Goal: Task Accomplishment & Management: Manage account settings

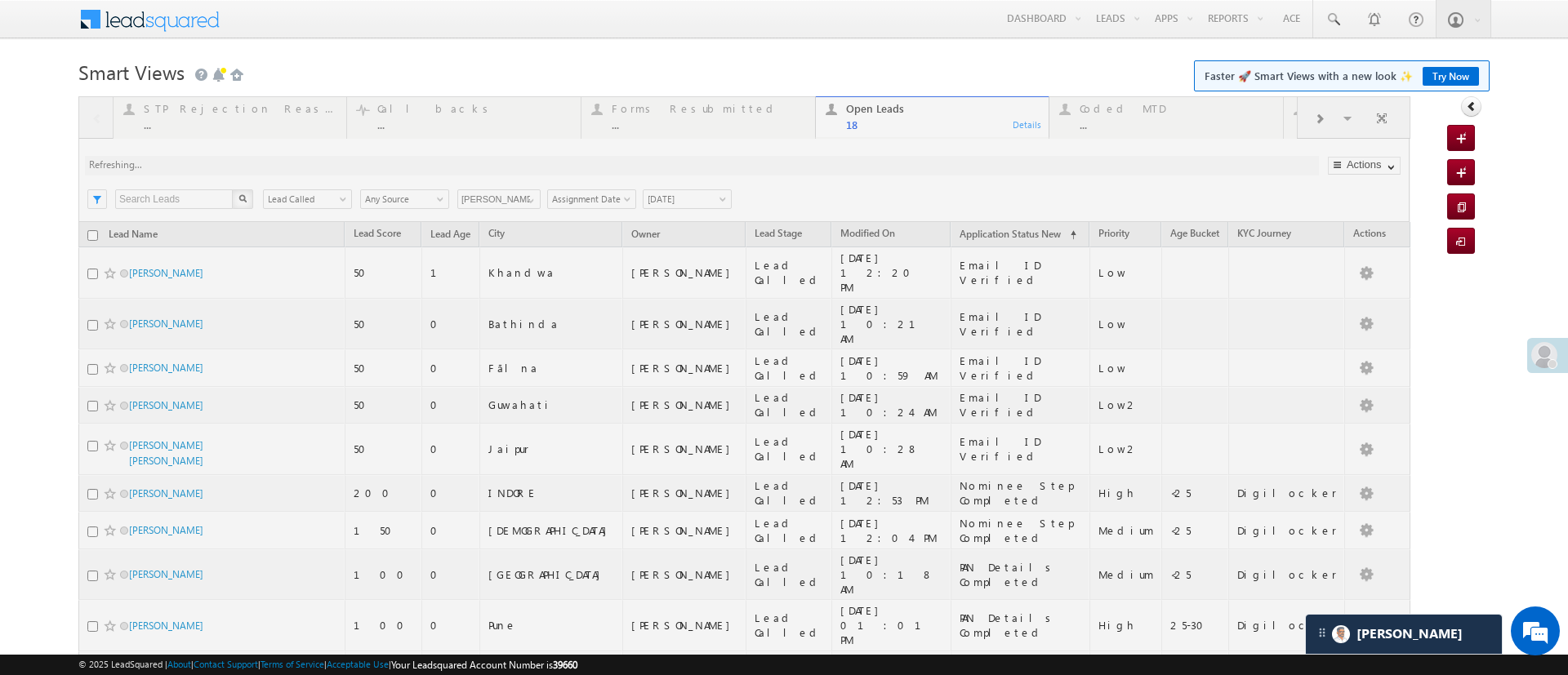
scroll to position [44, 0]
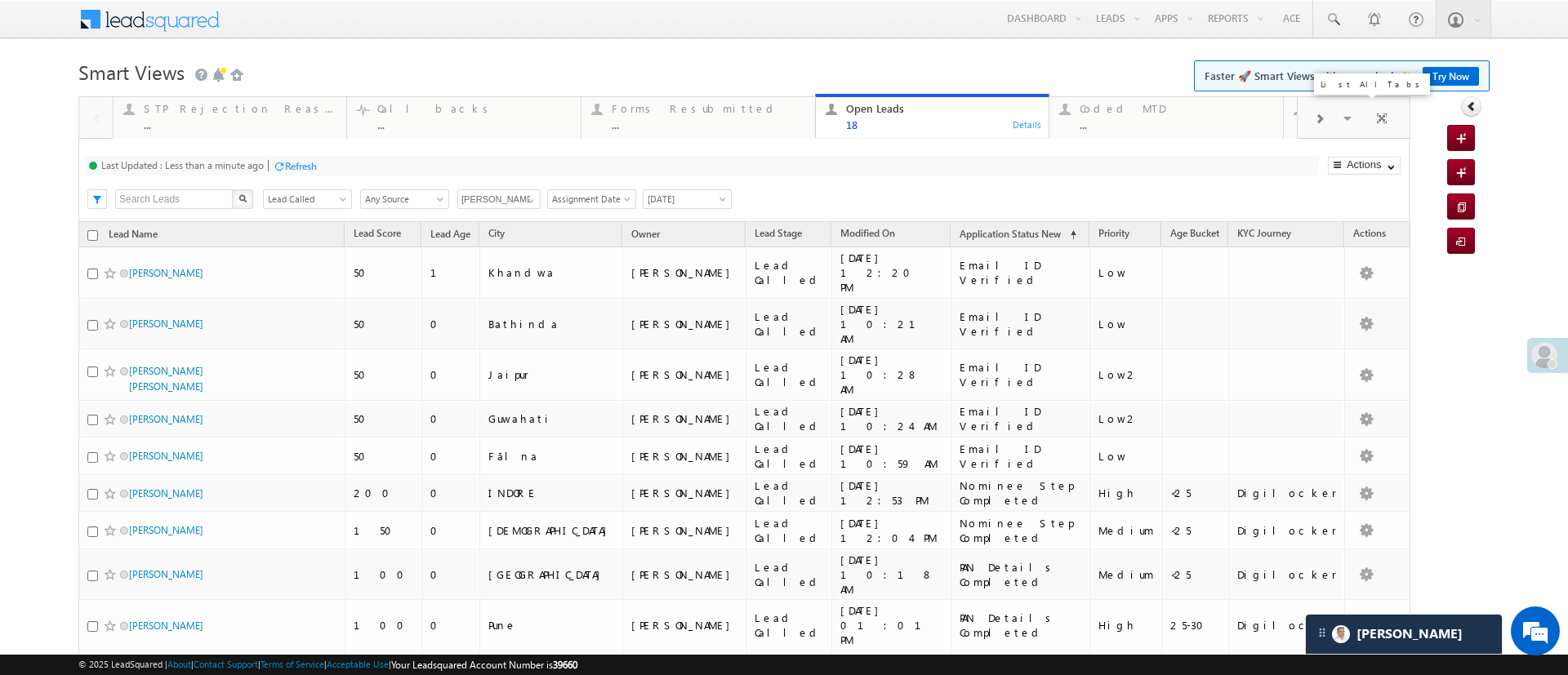
click at [1341, 120] on span at bounding box center [1349, 120] width 17 height 34
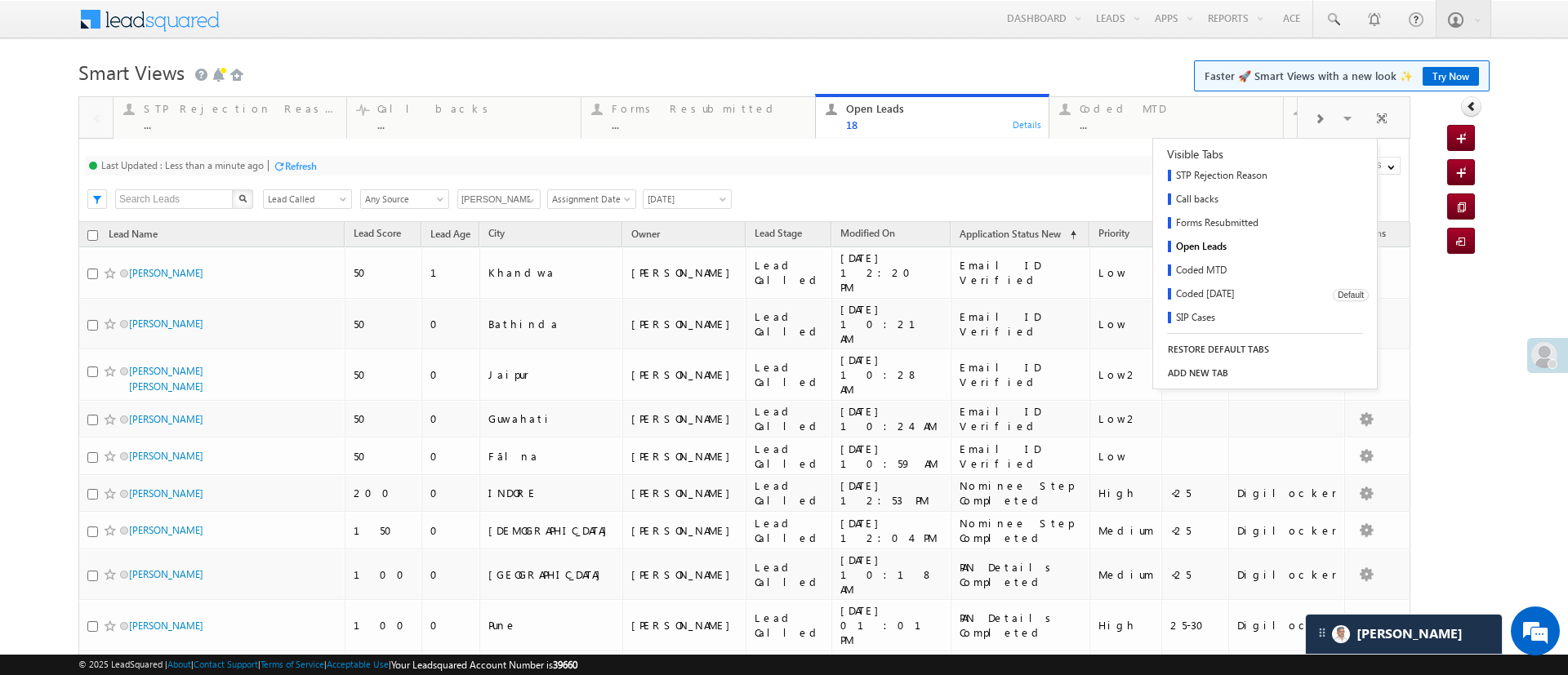
click at [1212, 298] on link "Coded [DATE]" at bounding box center [1237, 295] width 168 height 24
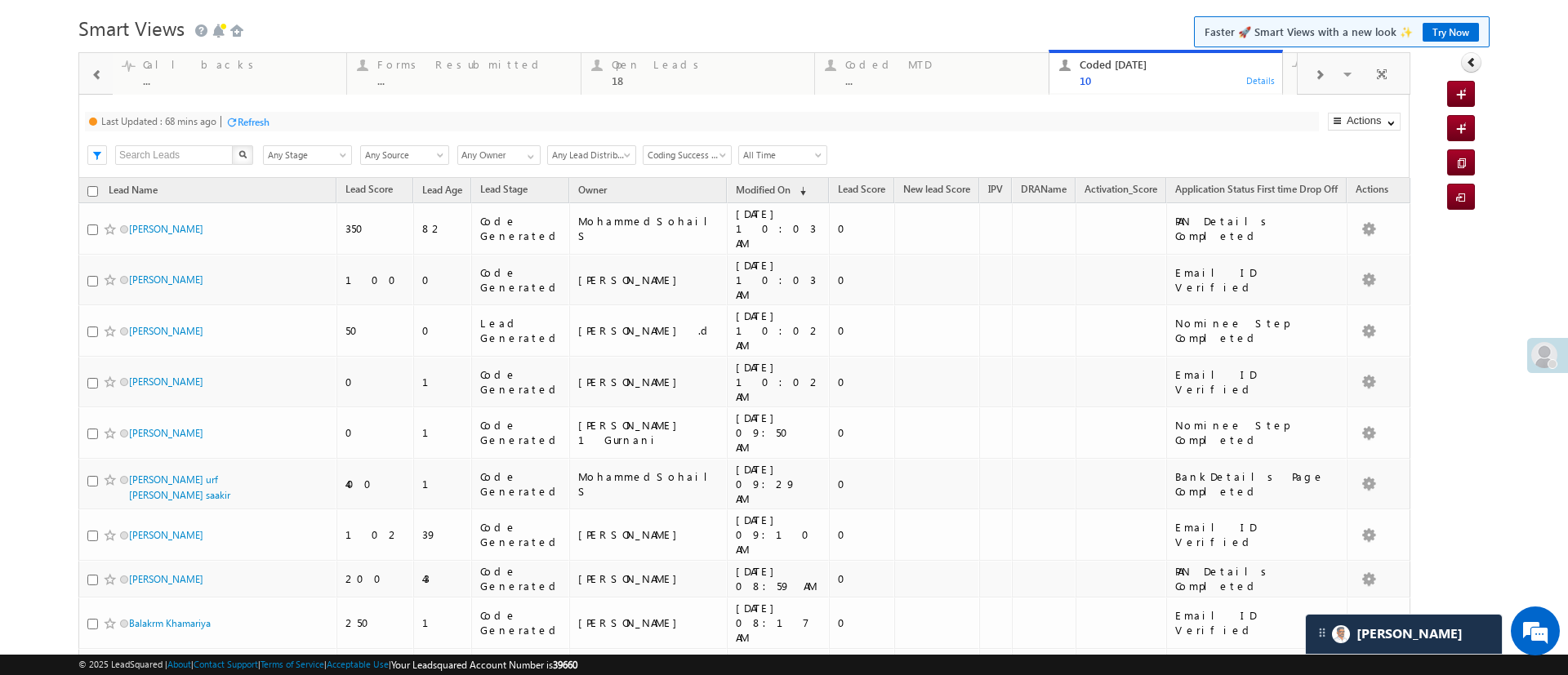
click at [265, 130] on div "Last Updated : 68 mins ago Refresh Refreshing..." at bounding box center [701, 122] width 1234 height 20
click at [258, 120] on div "Refresh" at bounding box center [254, 122] width 31 height 12
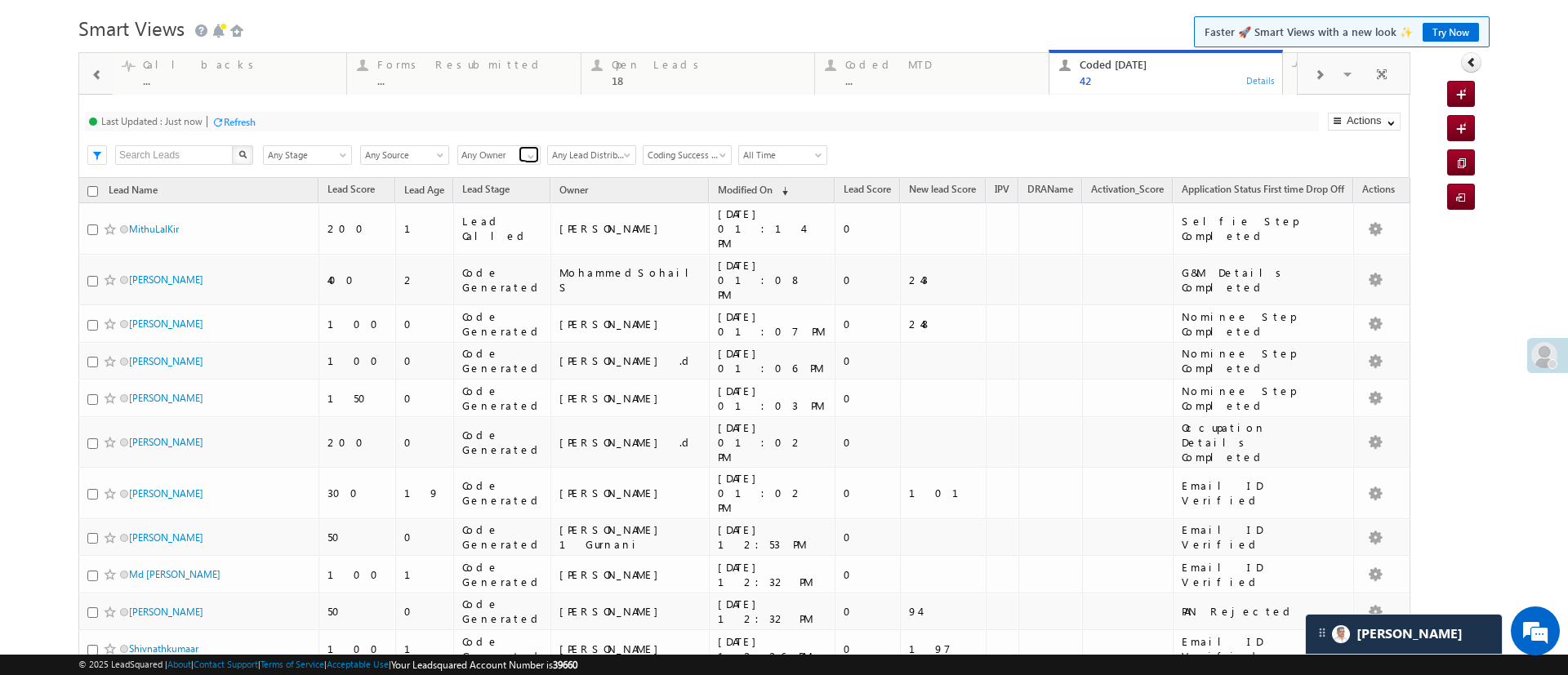
click at [528, 153] on span at bounding box center [530, 156] width 13 height 13
click at [503, 217] on link "[PERSON_NAME]" at bounding box center [499, 207] width 85 height 19
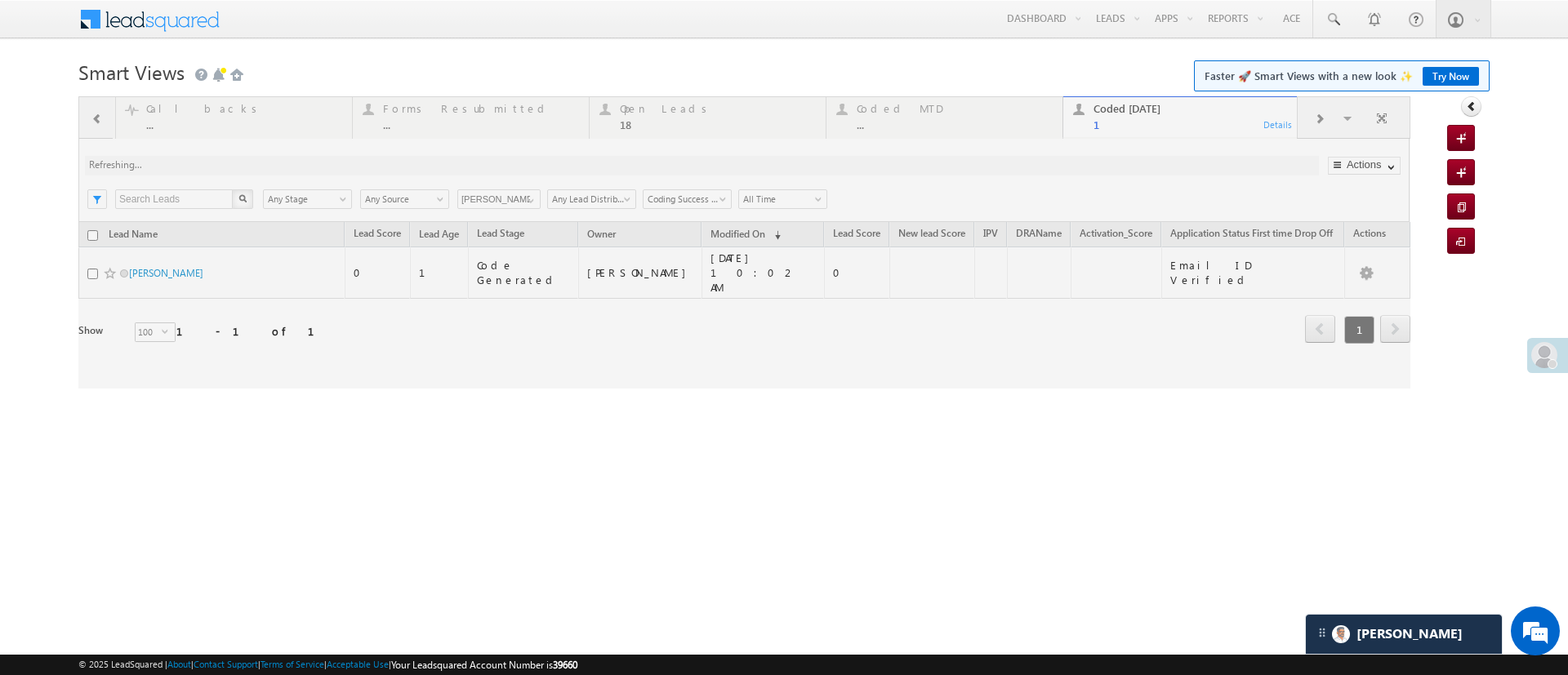
scroll to position [0, 0]
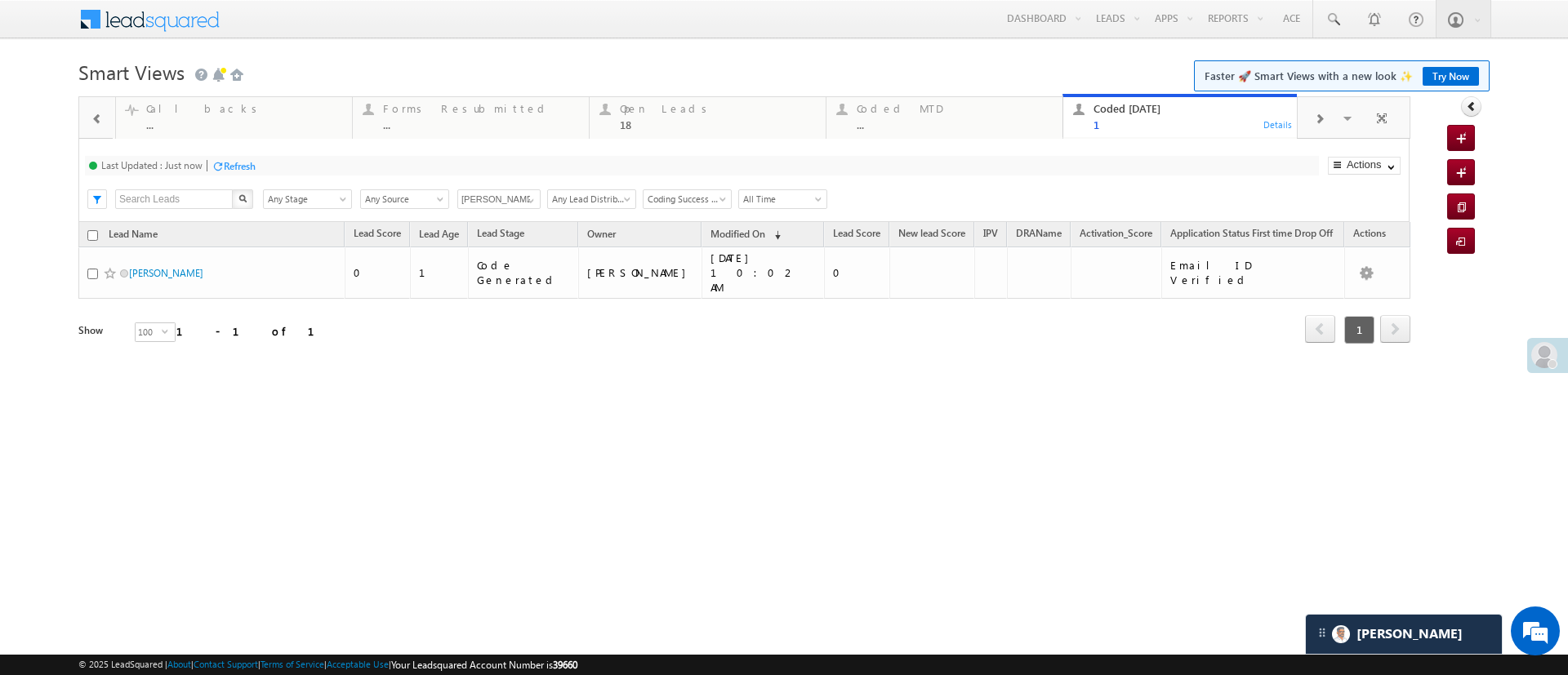
type input "[PERSON_NAME]"
click at [92, 232] on input "checkbox" at bounding box center [92, 235] width 11 height 11
checkbox input "true"
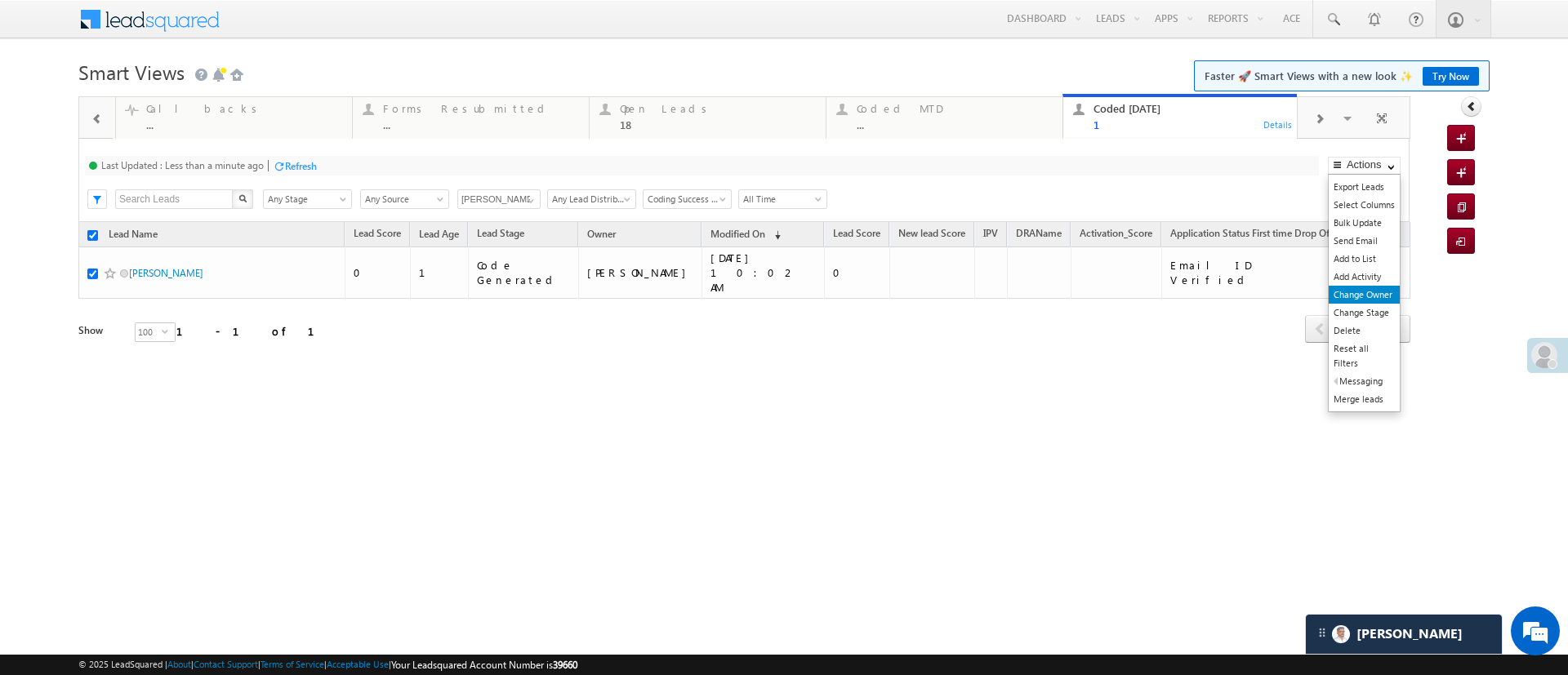
click at [1382, 288] on link "Change Owner" at bounding box center [1364, 295] width 71 height 18
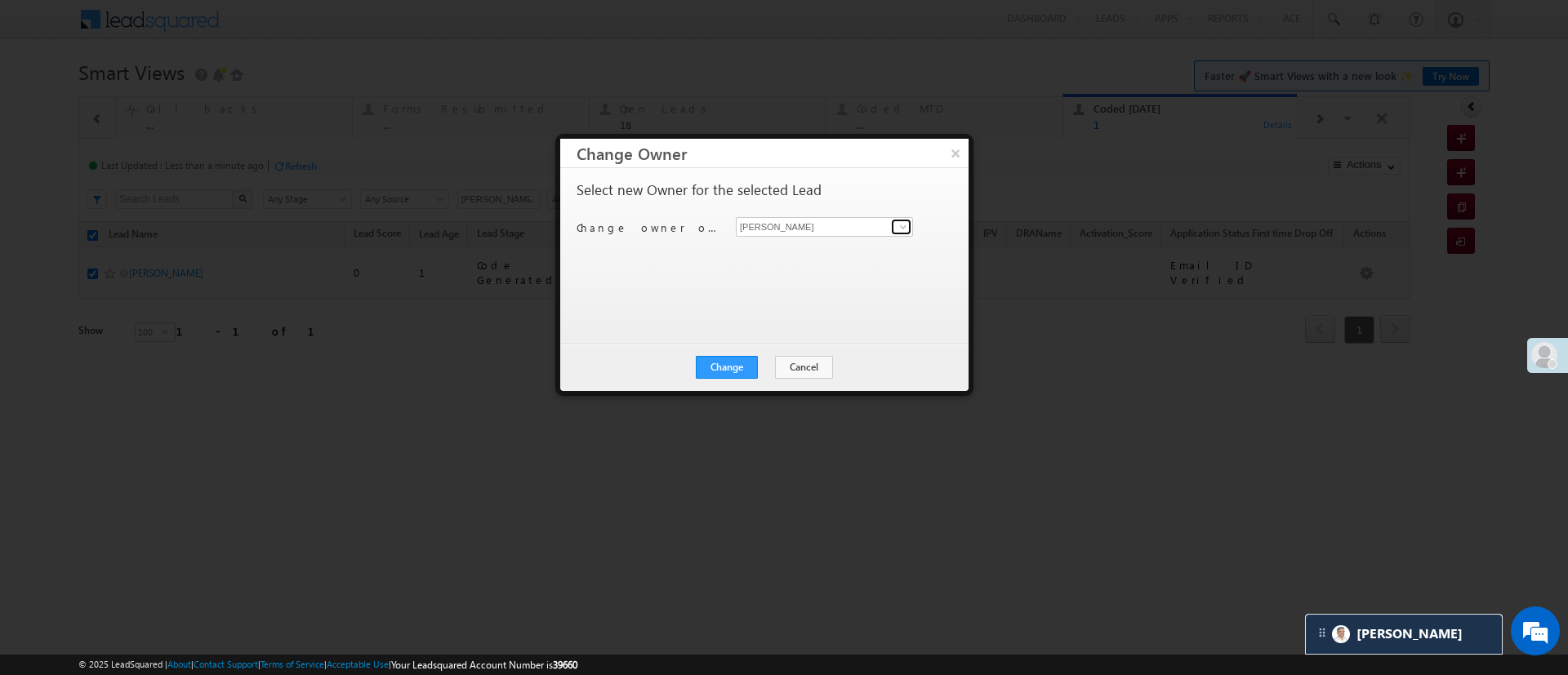
click at [901, 223] on span at bounding box center [902, 226] width 13 height 13
click at [855, 250] on link "[PERSON_NAME] [PERSON_NAME][EMAIL_ADDRESS][DOMAIN_NAME]" at bounding box center [824, 253] width 177 height 31
type input "[PERSON_NAME]"
click at [730, 381] on div "Change Cancel Close" at bounding box center [764, 367] width 408 height 47
click at [730, 380] on div "Change Cancel Close" at bounding box center [764, 367] width 408 height 47
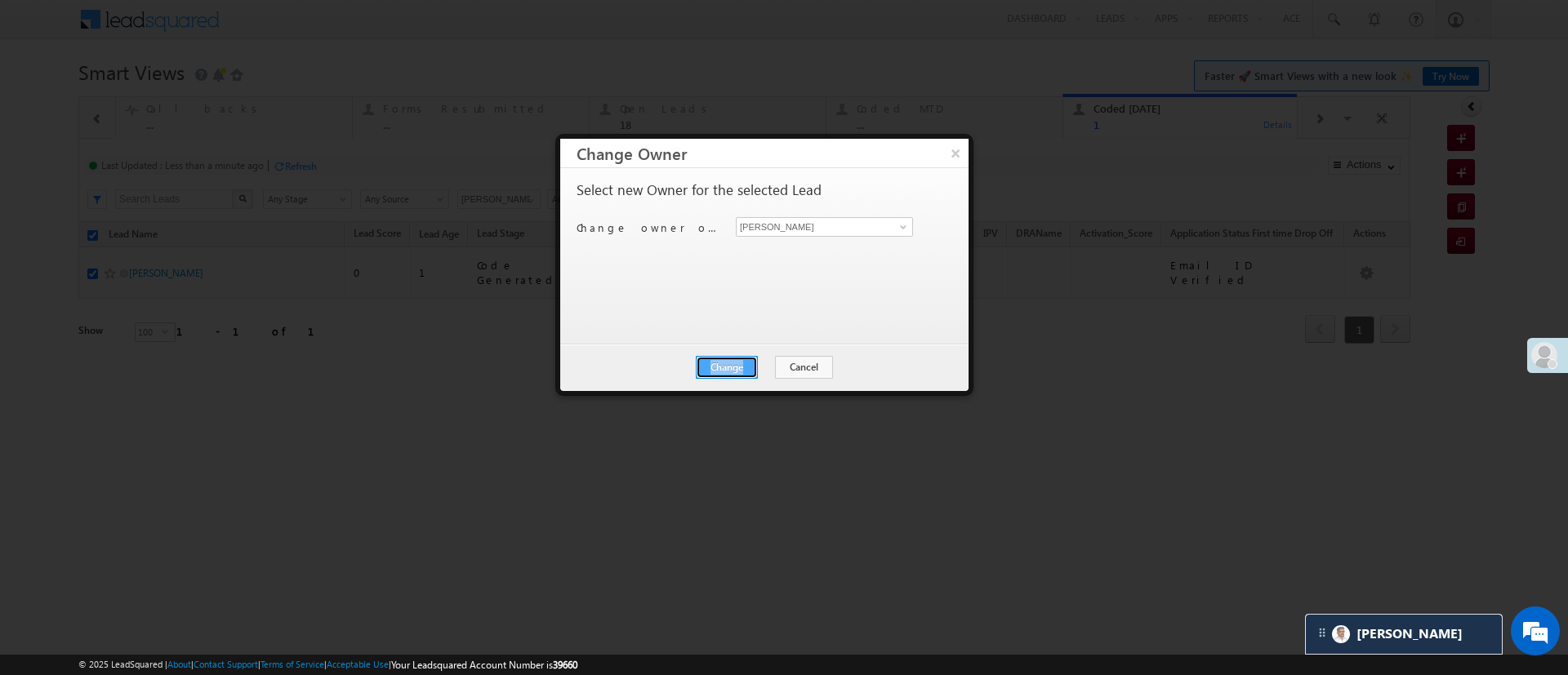
click at [731, 377] on button "Change" at bounding box center [726, 366] width 62 height 23
click at [784, 359] on button "Close" at bounding box center [766, 366] width 52 height 23
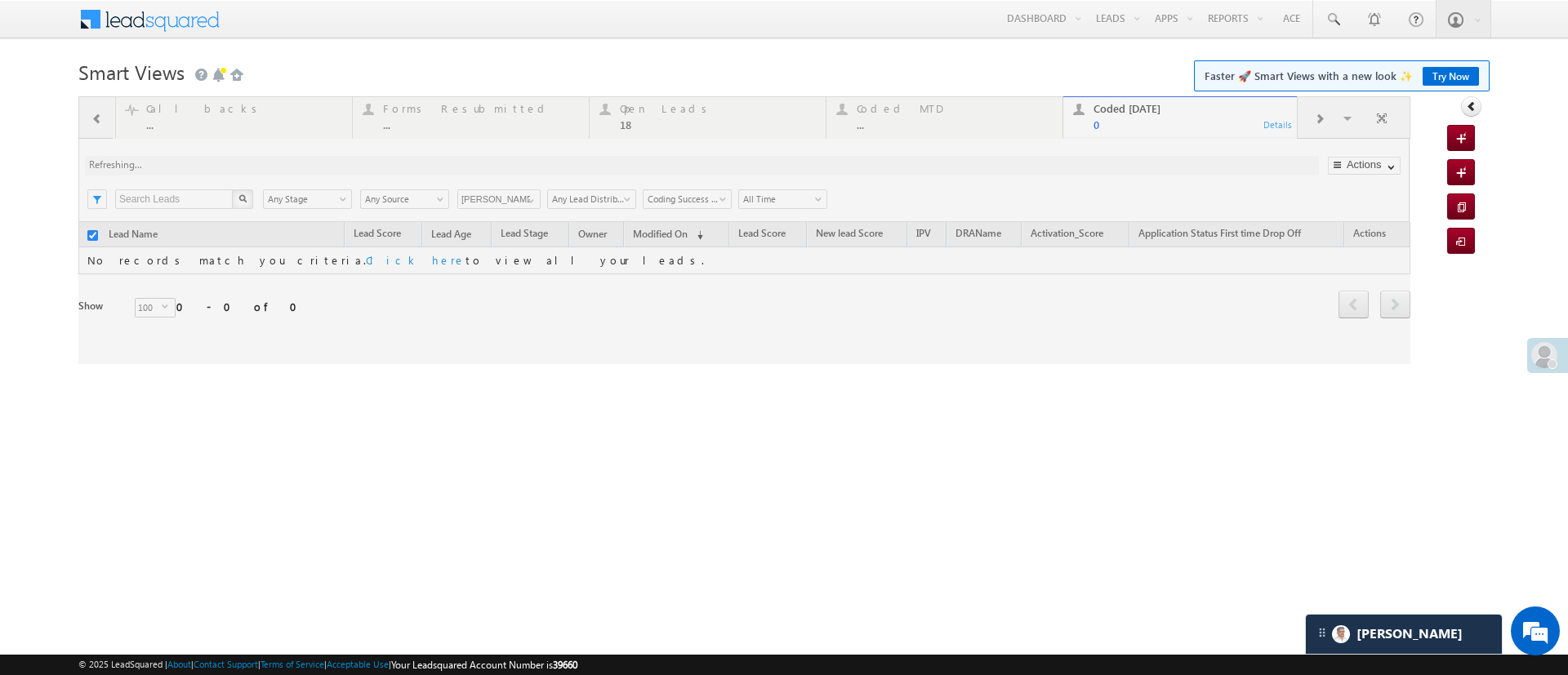
checkbox input "false"
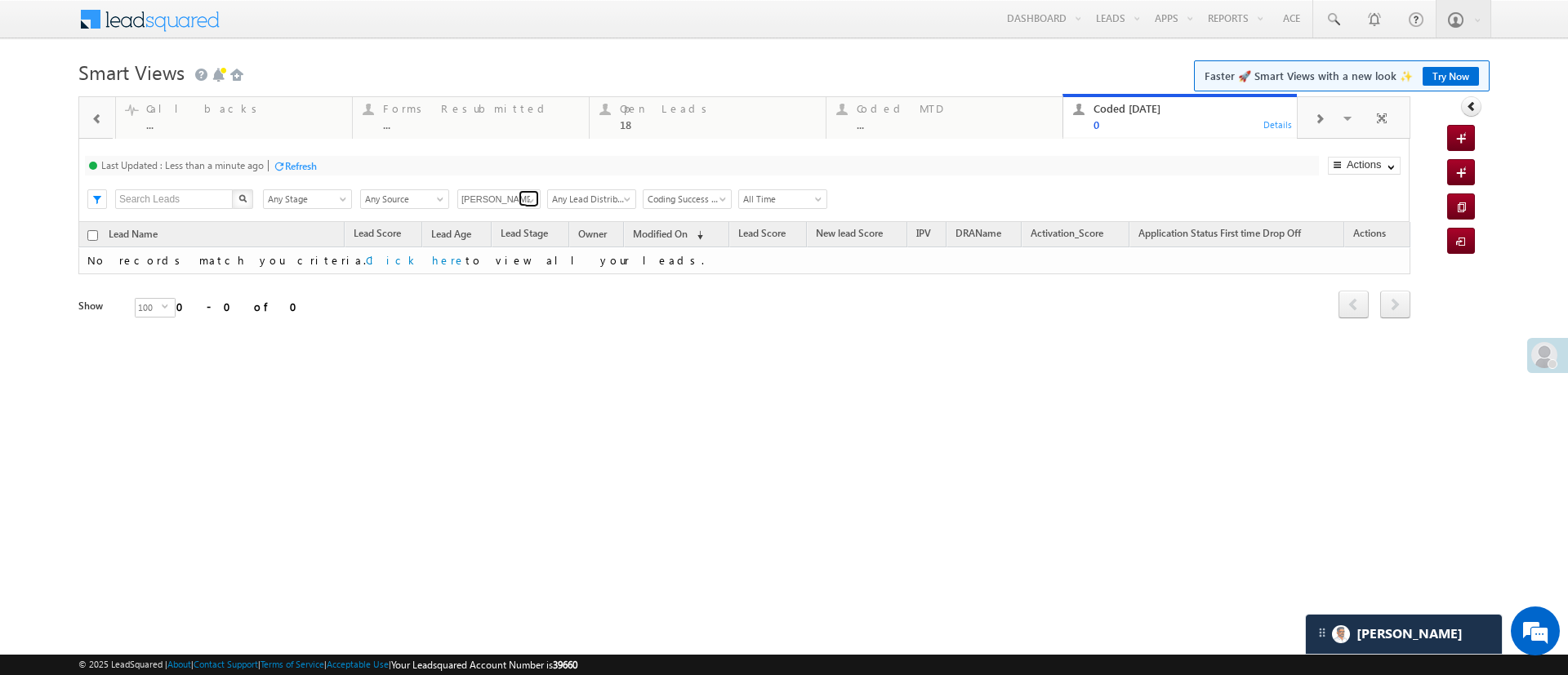
click at [537, 194] on link at bounding box center [528, 198] width 21 height 17
click at [503, 216] on link "Any Owner" at bounding box center [499, 218] width 85 height 19
type input "Any Owner"
